Goal: Information Seeking & Learning: Learn about a topic

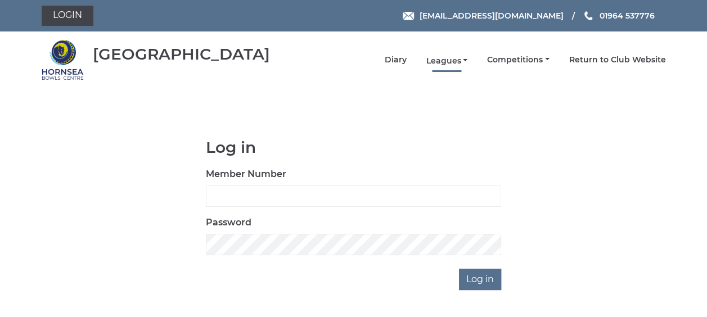
click at [444, 61] on link "Leagues" at bounding box center [447, 61] width 42 height 11
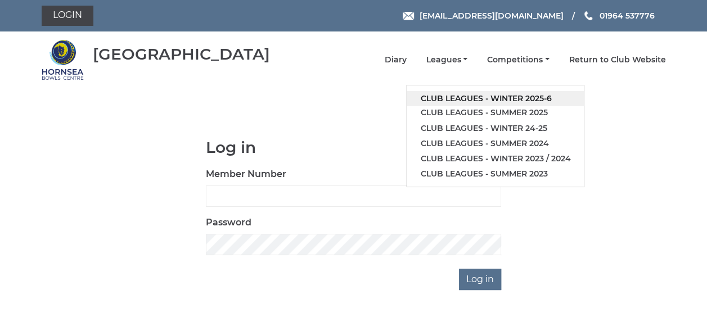
click at [450, 98] on link "Club leagues - Winter 2025-6" at bounding box center [495, 98] width 177 height 15
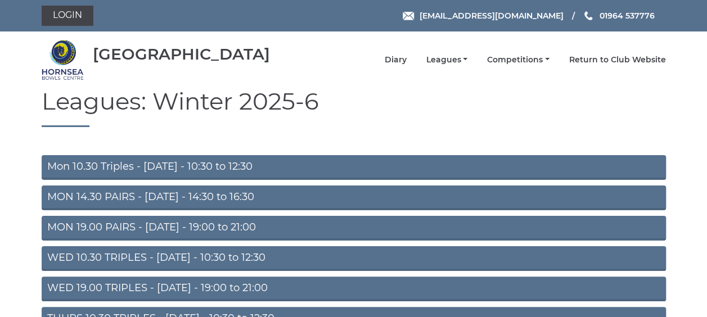
click at [241, 289] on link "WED 19.00 TRIPLES - Wednesday - 19:00 to 21:00" at bounding box center [354, 289] width 624 height 25
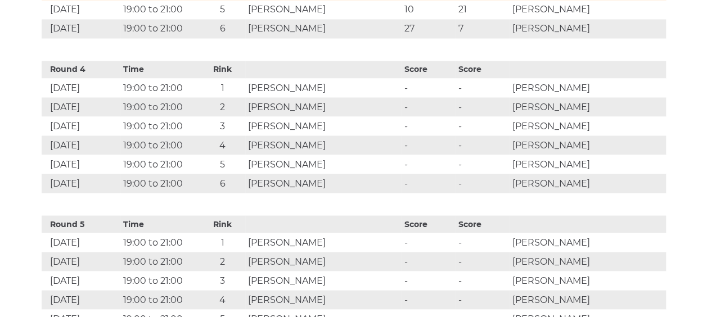
scroll to position [985, 0]
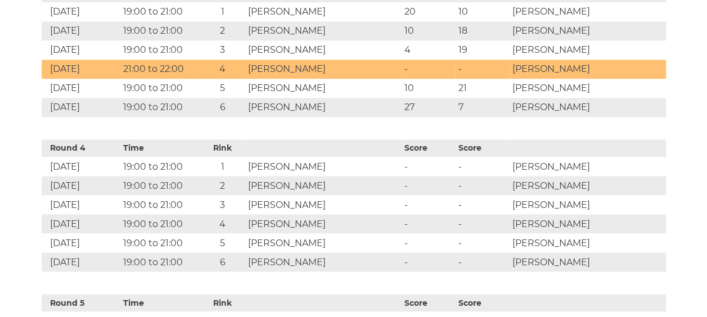
click at [200, 176] on td "19:00 to 21:00" at bounding box center [159, 166] width 79 height 19
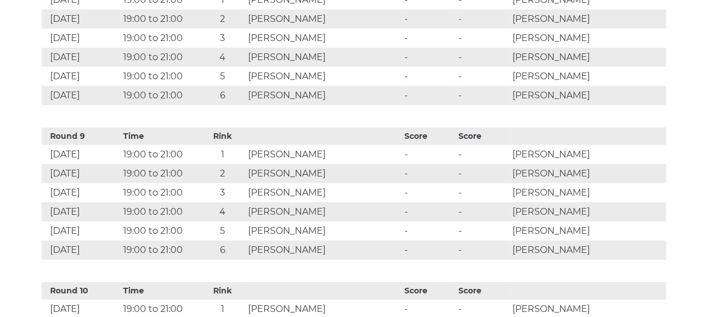
scroll to position [1689, 0]
